Goal: Navigation & Orientation: Understand site structure

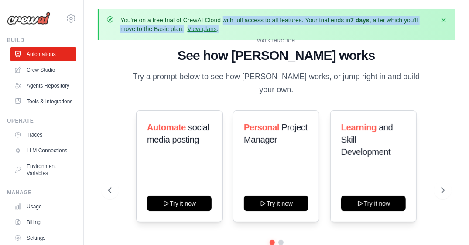
drag, startPoint x: 247, startPoint y: 28, endPoint x: 166, endPoint y: 10, distance: 83.0
click at [166, 10] on div "You're on a free trial of CrewAI Cloud with full access to all features. Your t…" at bounding box center [277, 24] width 358 height 31
click at [38, 86] on link "Agents Repository" at bounding box center [44, 86] width 66 height 14
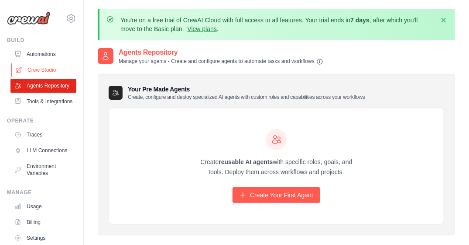
click at [37, 67] on link "Crew Studio" at bounding box center [44, 70] width 66 height 14
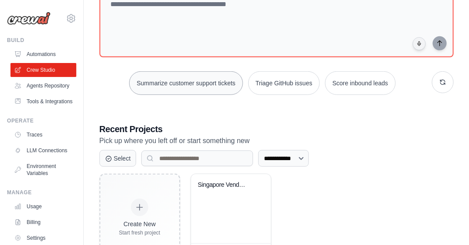
scroll to position [107, 0]
click at [27, 108] on link "Tools & Integrations" at bounding box center [44, 101] width 66 height 14
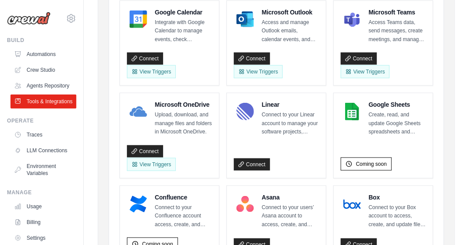
scroll to position [232, 0]
